Goal: Obtain resource: Download file/media

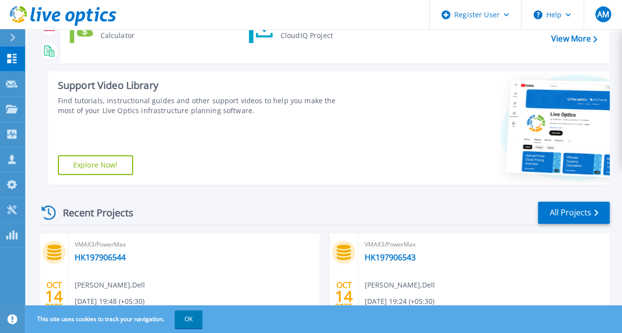
scroll to position [198, 0]
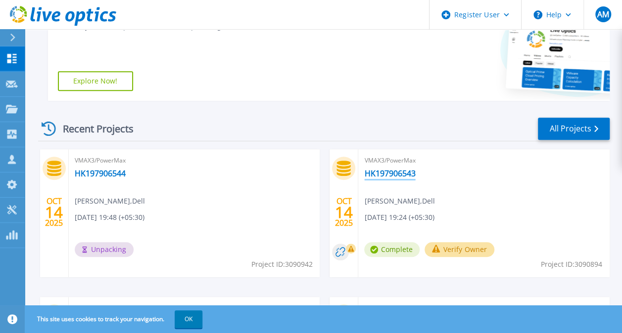
click at [394, 173] on link "HK197906543" at bounding box center [389, 174] width 51 height 10
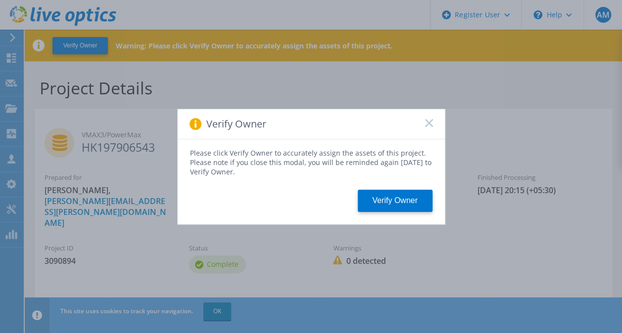
click at [428, 124] on rect at bounding box center [429, 123] width 8 height 8
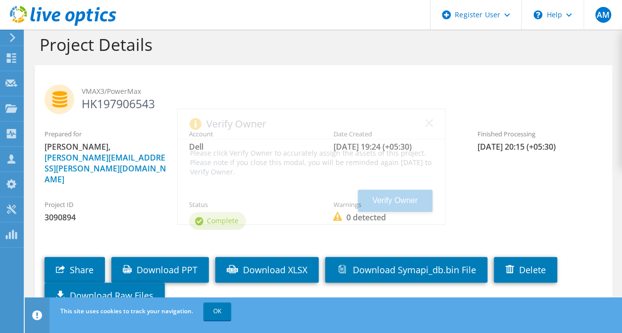
scroll to position [71, 0]
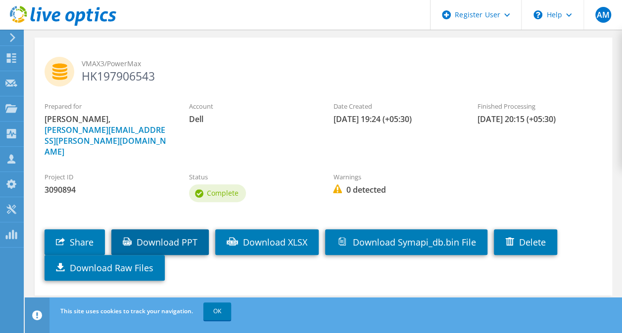
click at [174, 230] on link "Download PPT" at bounding box center [159, 243] width 97 height 26
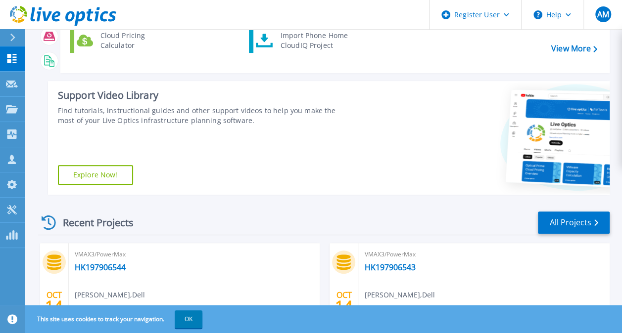
scroll to position [198, 0]
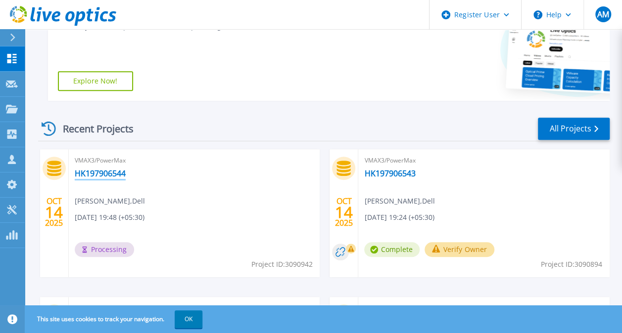
click at [99, 175] on link "HK197906544" at bounding box center [100, 174] width 51 height 10
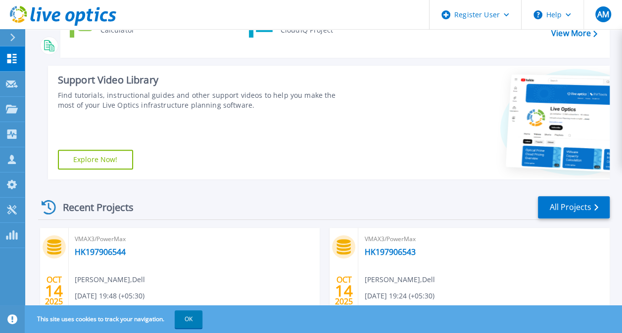
scroll to position [198, 0]
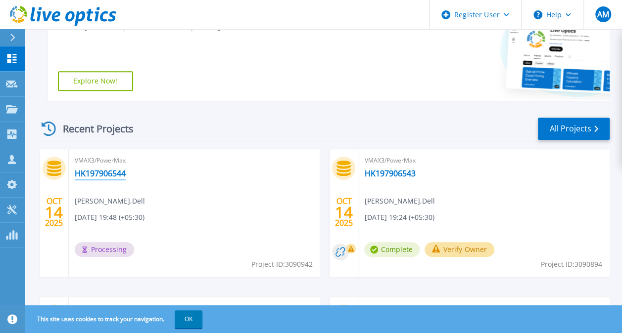
click at [109, 174] on link "HK197906544" at bounding box center [100, 174] width 51 height 10
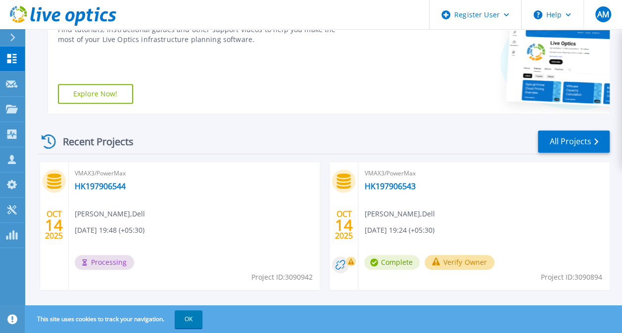
scroll to position [198, 0]
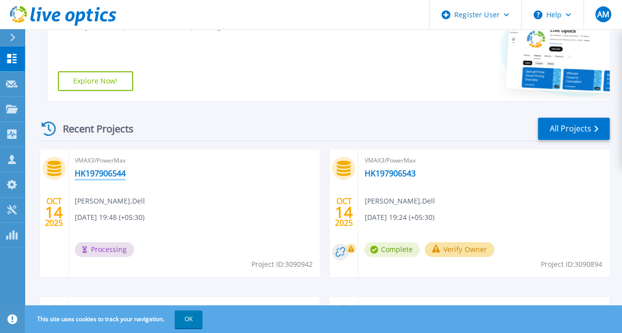
click at [122, 177] on link "HK197906544" at bounding box center [100, 174] width 51 height 10
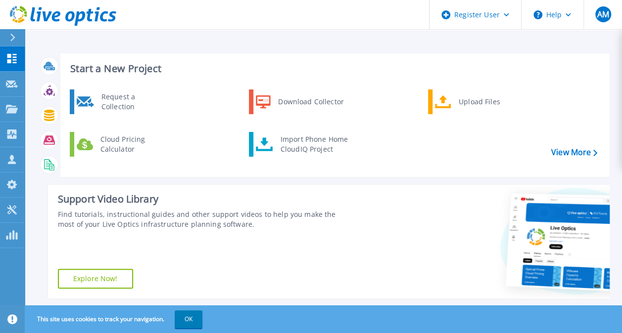
scroll to position [198, 0]
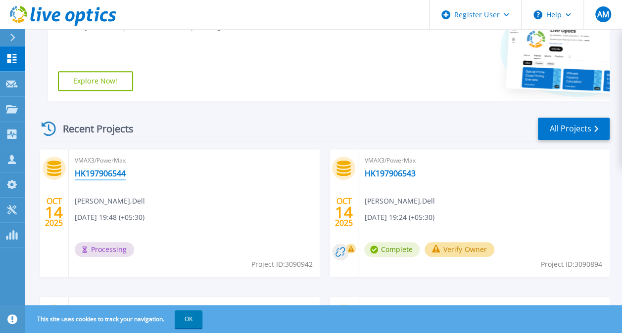
click at [104, 169] on link "HK197906544" at bounding box center [100, 174] width 51 height 10
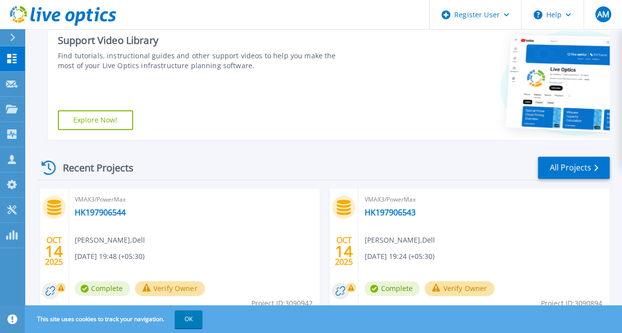
scroll to position [159, 0]
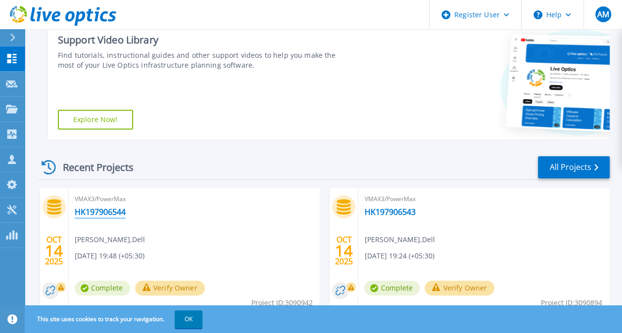
click at [118, 217] on link "HK197906544" at bounding box center [100, 212] width 51 height 10
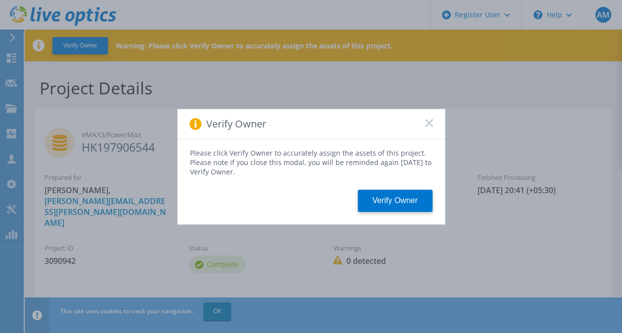
click at [429, 121] on icon at bounding box center [429, 123] width 8 height 8
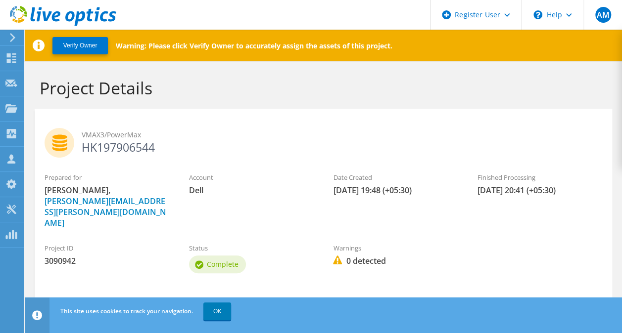
click at [167, 301] on link "Download PPT" at bounding box center [159, 314] width 97 height 26
